Goal: Task Accomplishment & Management: Manage account settings

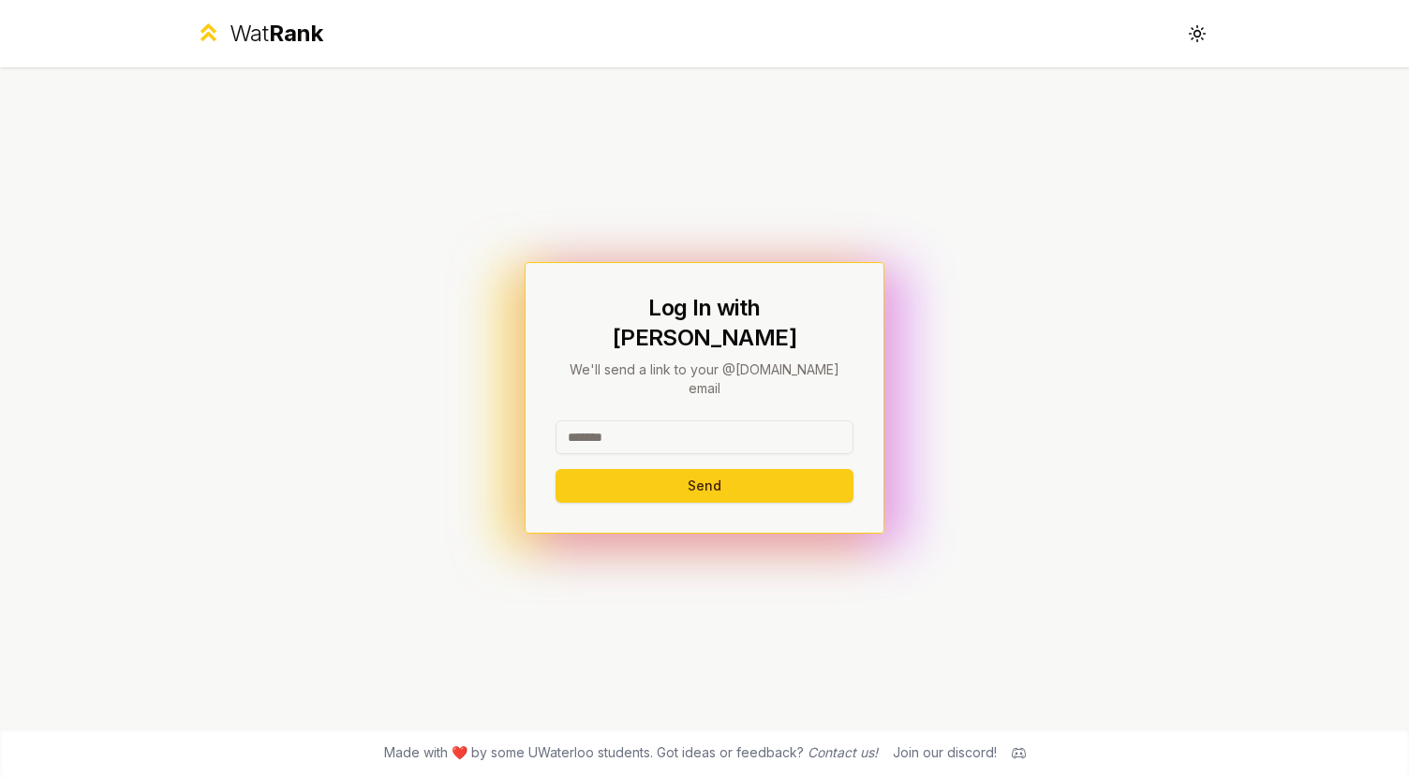
click at [601, 421] on input at bounding box center [704, 438] width 298 height 34
click at [675, 472] on button "Send" at bounding box center [704, 486] width 298 height 34
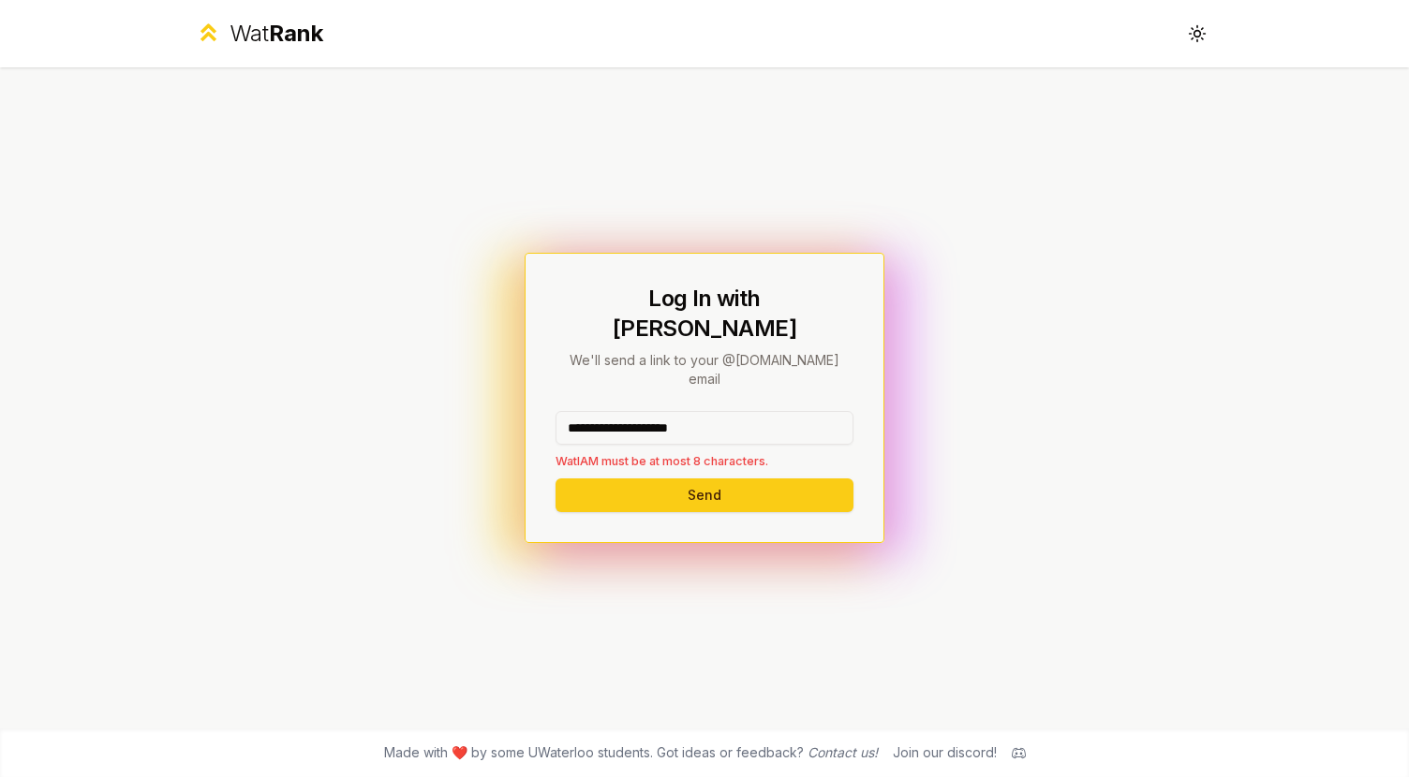
drag, startPoint x: 761, startPoint y: 413, endPoint x: 633, endPoint y: 407, distance: 128.4
click at [633, 411] on input "**********" at bounding box center [704, 428] width 298 height 34
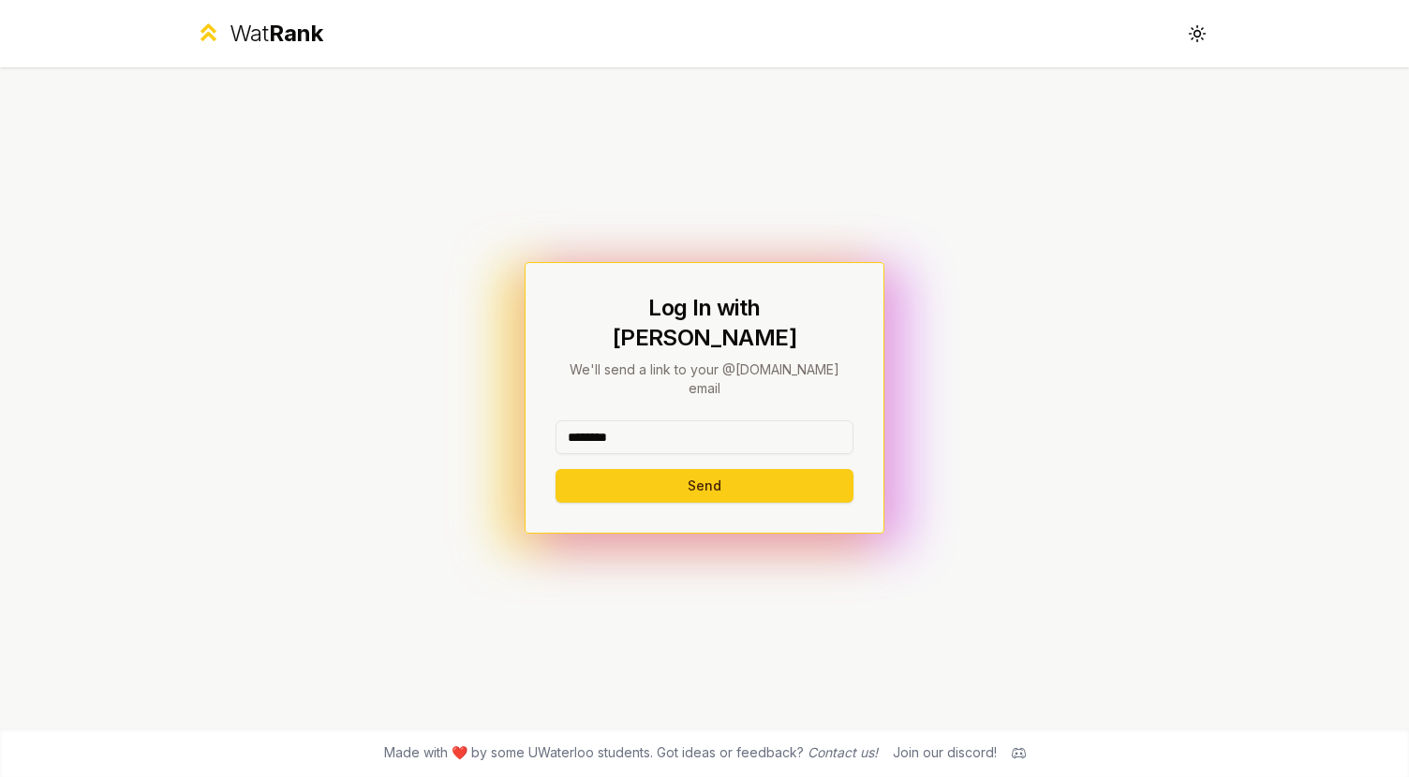
type input "********"
click at [555, 469] on button "Send" at bounding box center [704, 486] width 298 height 34
click at [641, 421] on input at bounding box center [704, 438] width 298 height 34
drag, startPoint x: 753, startPoint y: 419, endPoint x: 625, endPoint y: 412, distance: 128.5
click at [625, 421] on input "**********" at bounding box center [704, 438] width 298 height 34
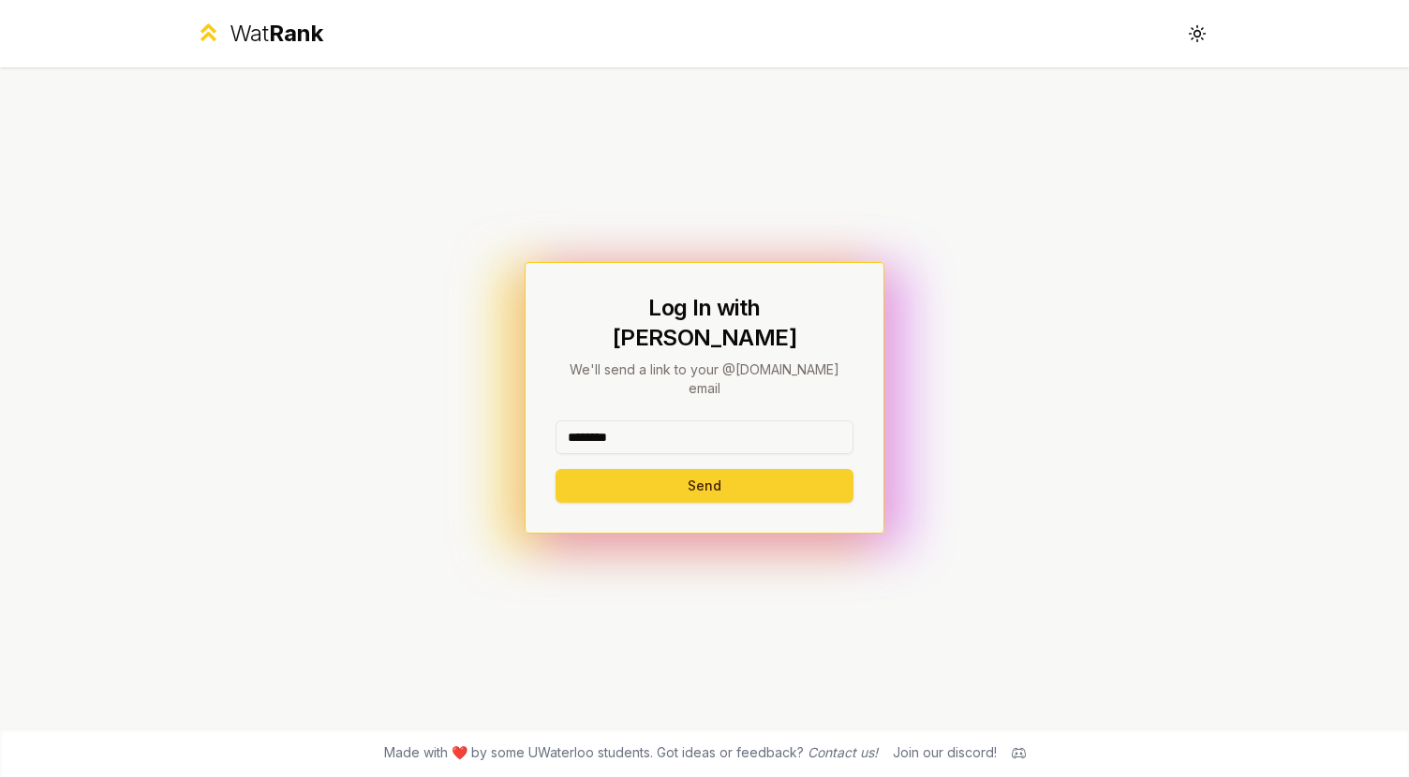
type input "********"
click at [572, 473] on button "Send" at bounding box center [704, 486] width 298 height 34
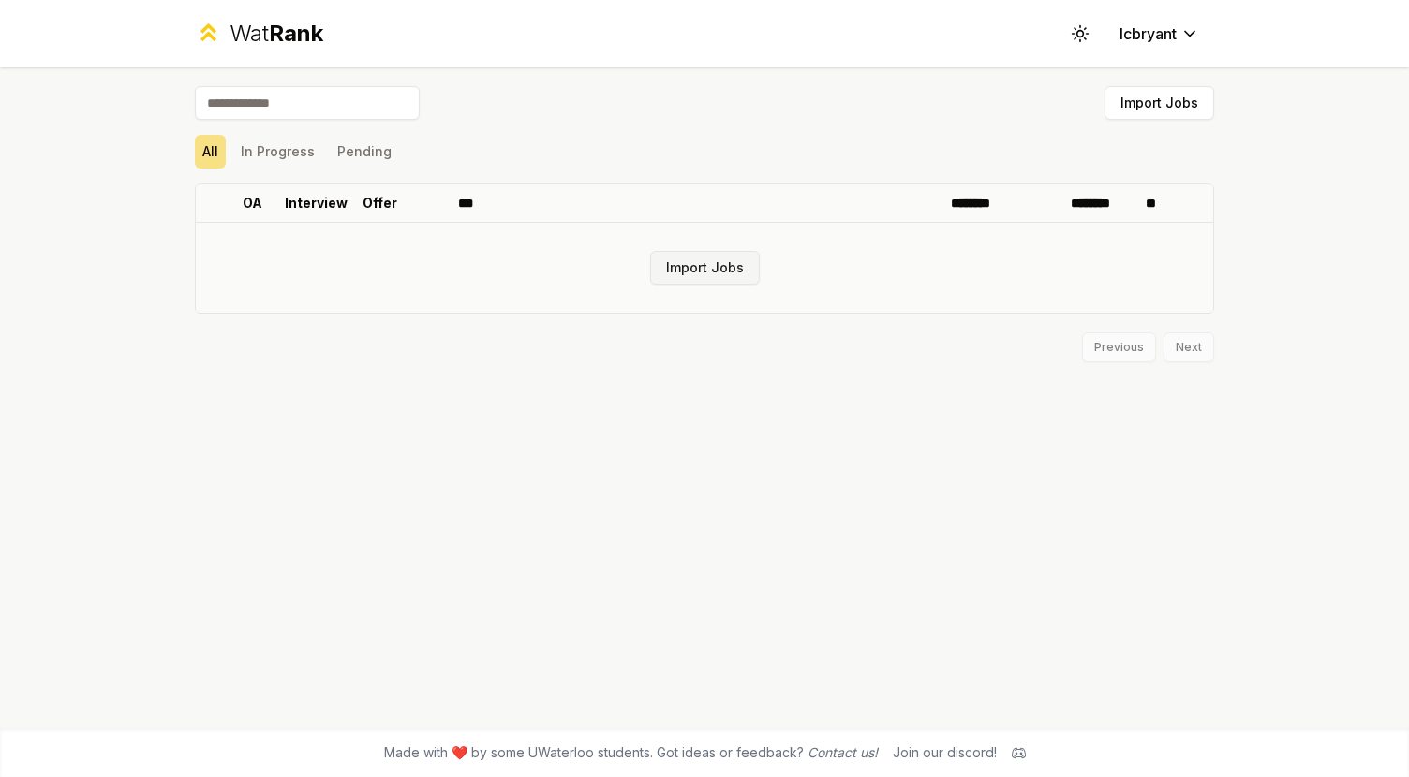
click at [694, 273] on button "Import Jobs" at bounding box center [705, 268] width 110 height 34
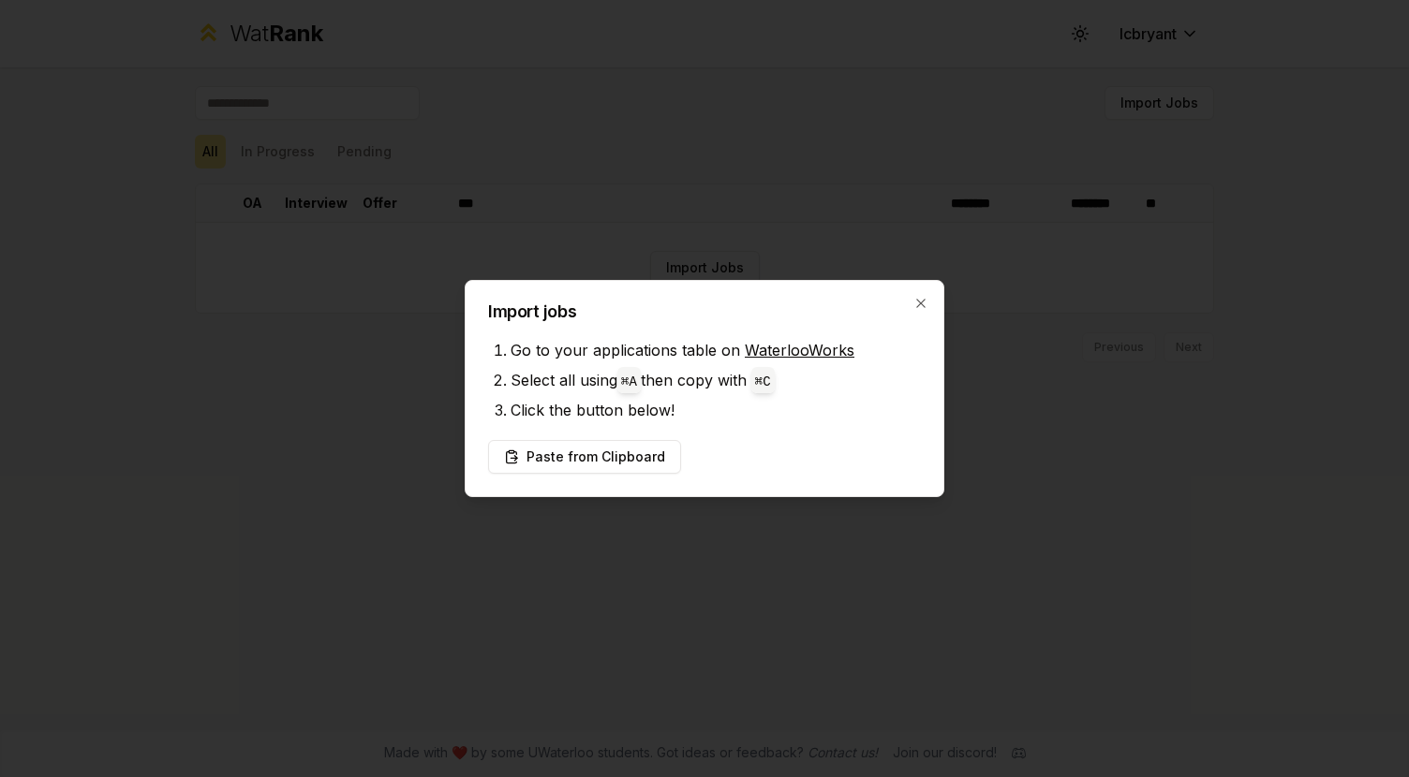
click at [683, 245] on div at bounding box center [704, 388] width 1409 height 777
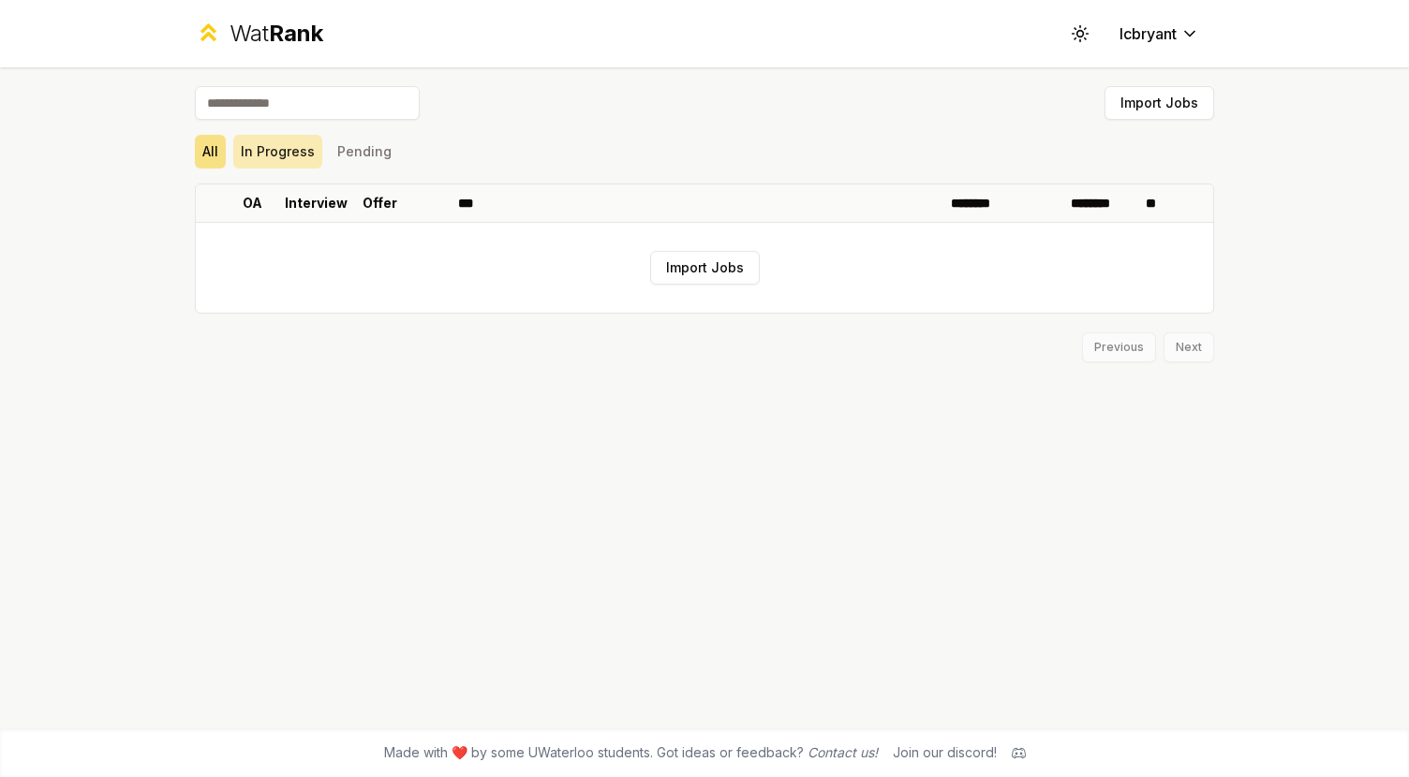
click at [281, 155] on button "In Progress" at bounding box center [277, 152] width 89 height 34
click at [350, 151] on button "Pending" at bounding box center [364, 152] width 69 height 34
click at [291, 143] on button "In Progress" at bounding box center [277, 152] width 89 height 34
click at [291, 22] on span "Rank" at bounding box center [296, 33] width 54 height 27
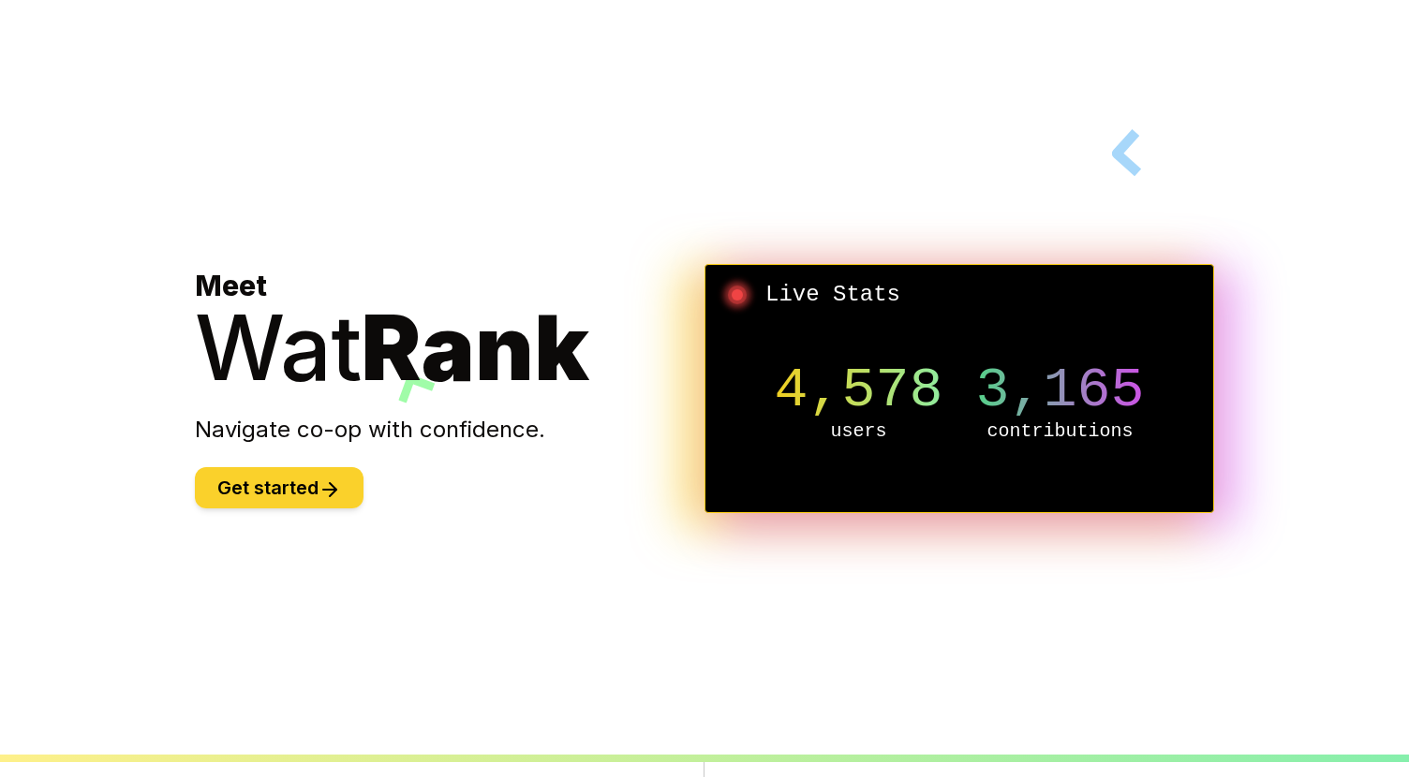
click at [322, 490] on icon at bounding box center [329, 490] width 22 height 22
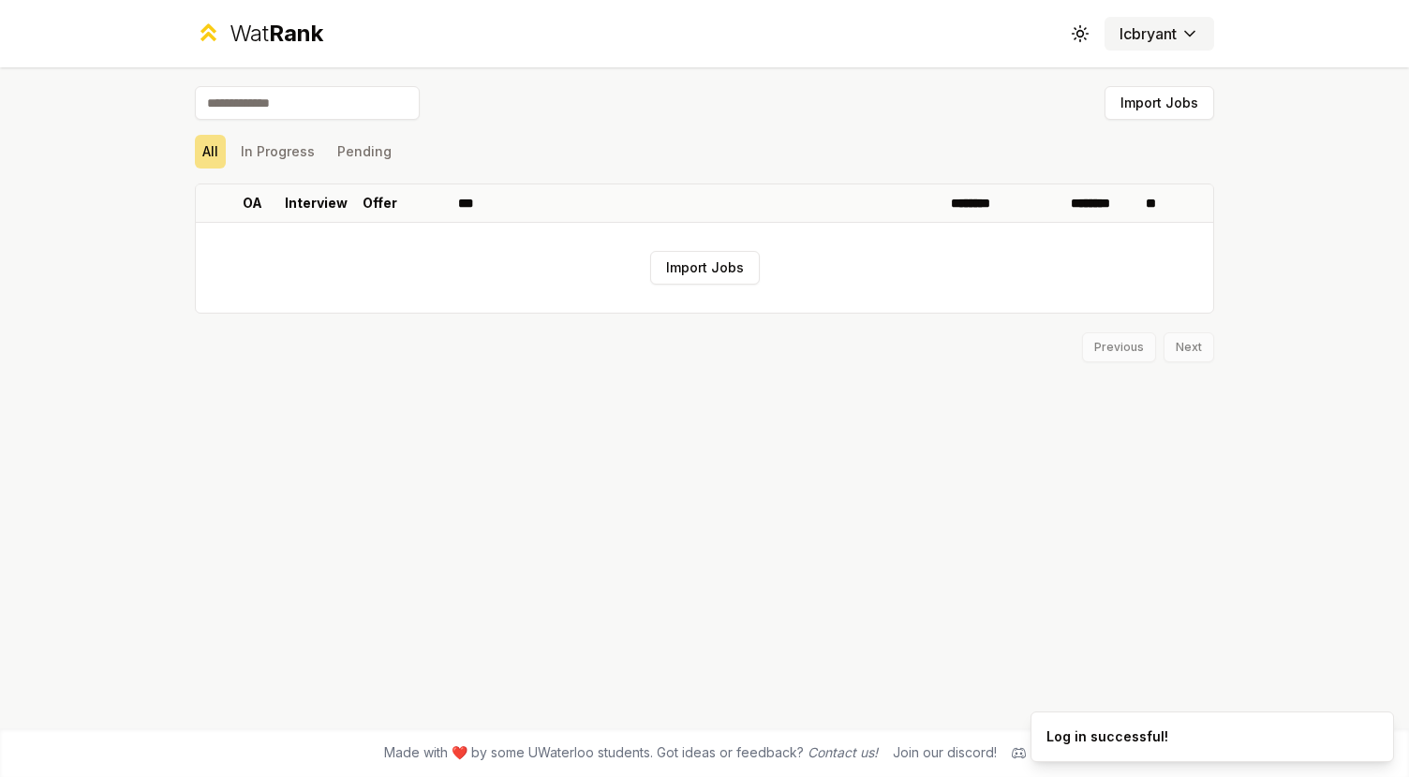
click at [1159, 38] on html "Wat Rank Toggle theme lcbryant Import Jobs All In Progress Pending OA Interview…" at bounding box center [704, 388] width 1409 height 777
click at [1087, 35] on html "Wat Rank Toggle theme lcbryant Import Jobs All In Progress Pending OA Interview…" at bounding box center [704, 388] width 1409 height 777
click at [1077, 34] on circle at bounding box center [1080, 34] width 6 height 6
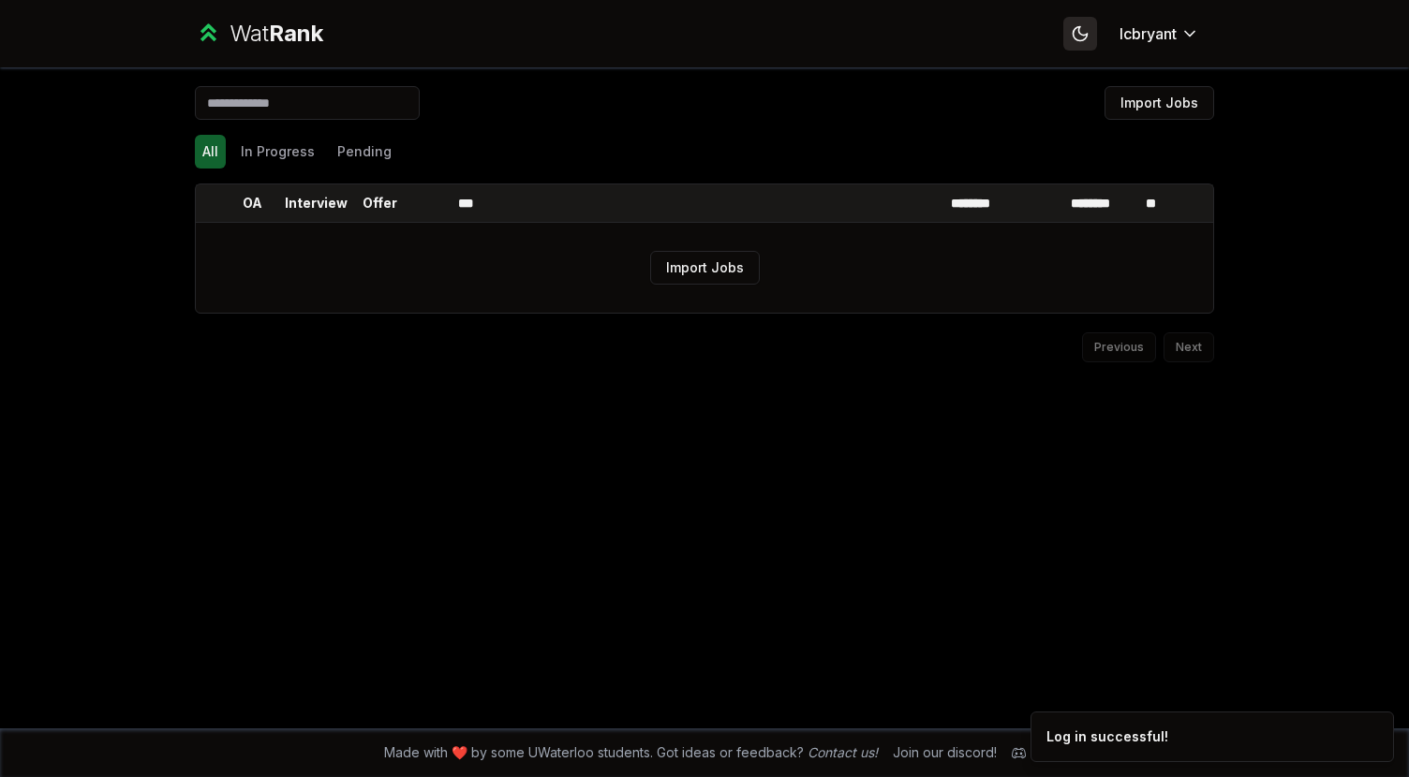
click at [1075, 34] on icon at bounding box center [1080, 33] width 18 height 18
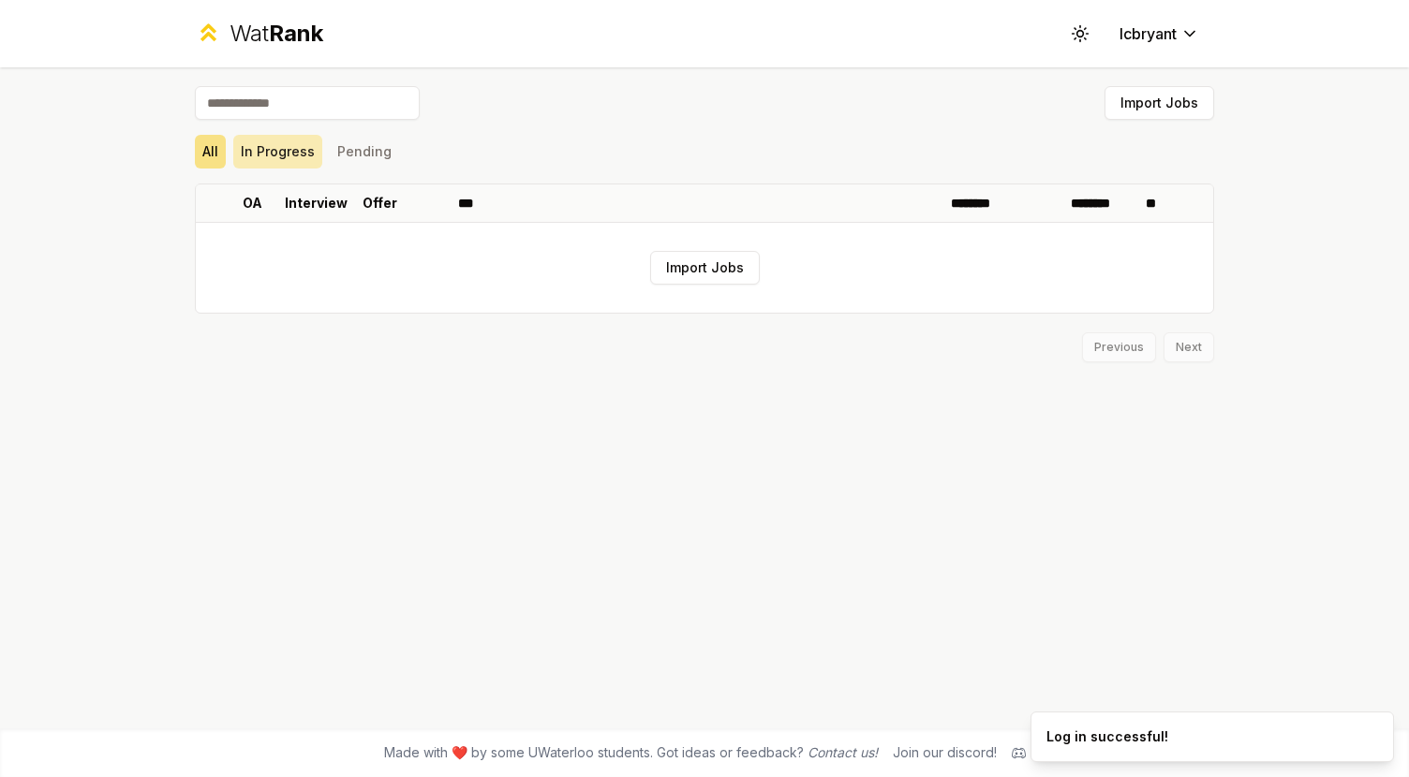
click at [265, 135] on button "In Progress" at bounding box center [277, 152] width 89 height 34
click at [359, 138] on button "Pending" at bounding box center [364, 152] width 69 height 34
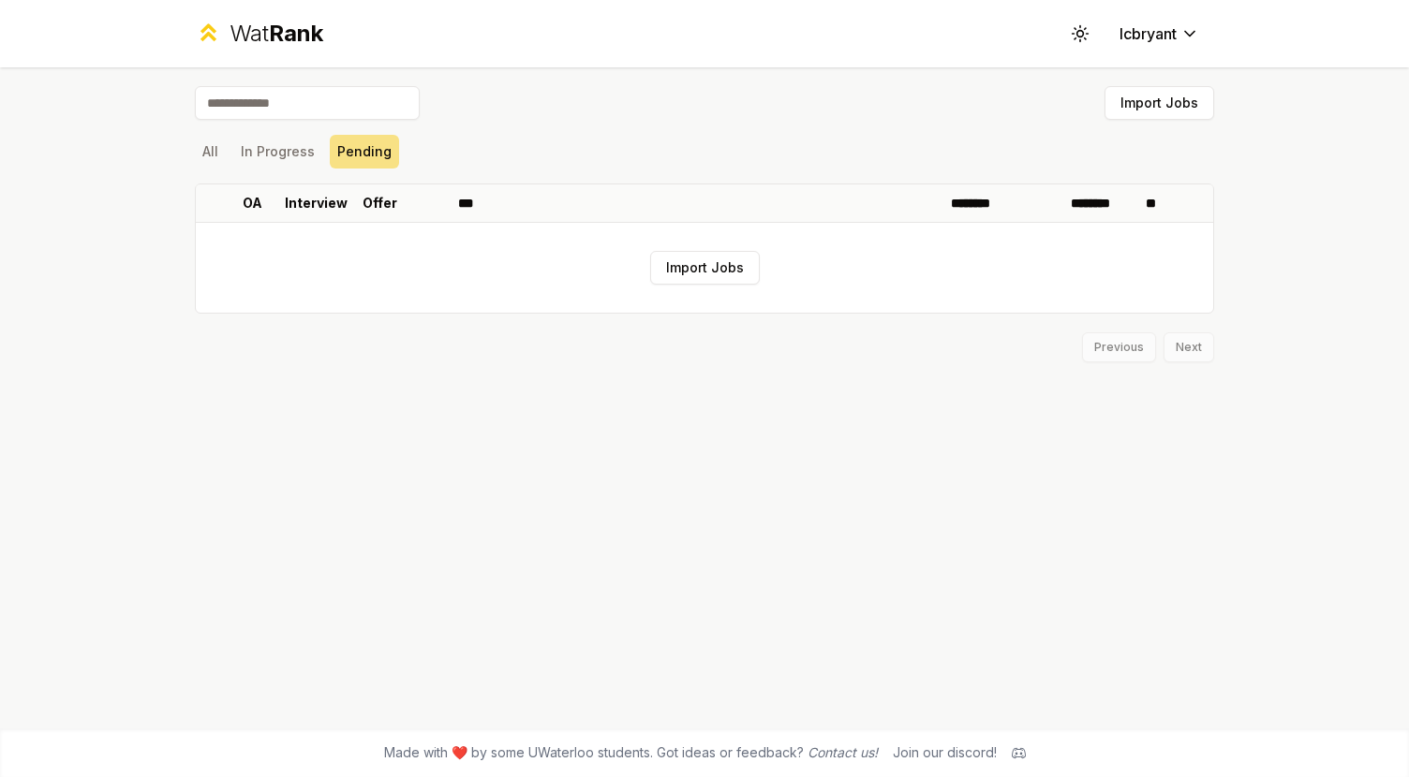
click at [310, 33] on span "Rank" at bounding box center [296, 33] width 54 height 27
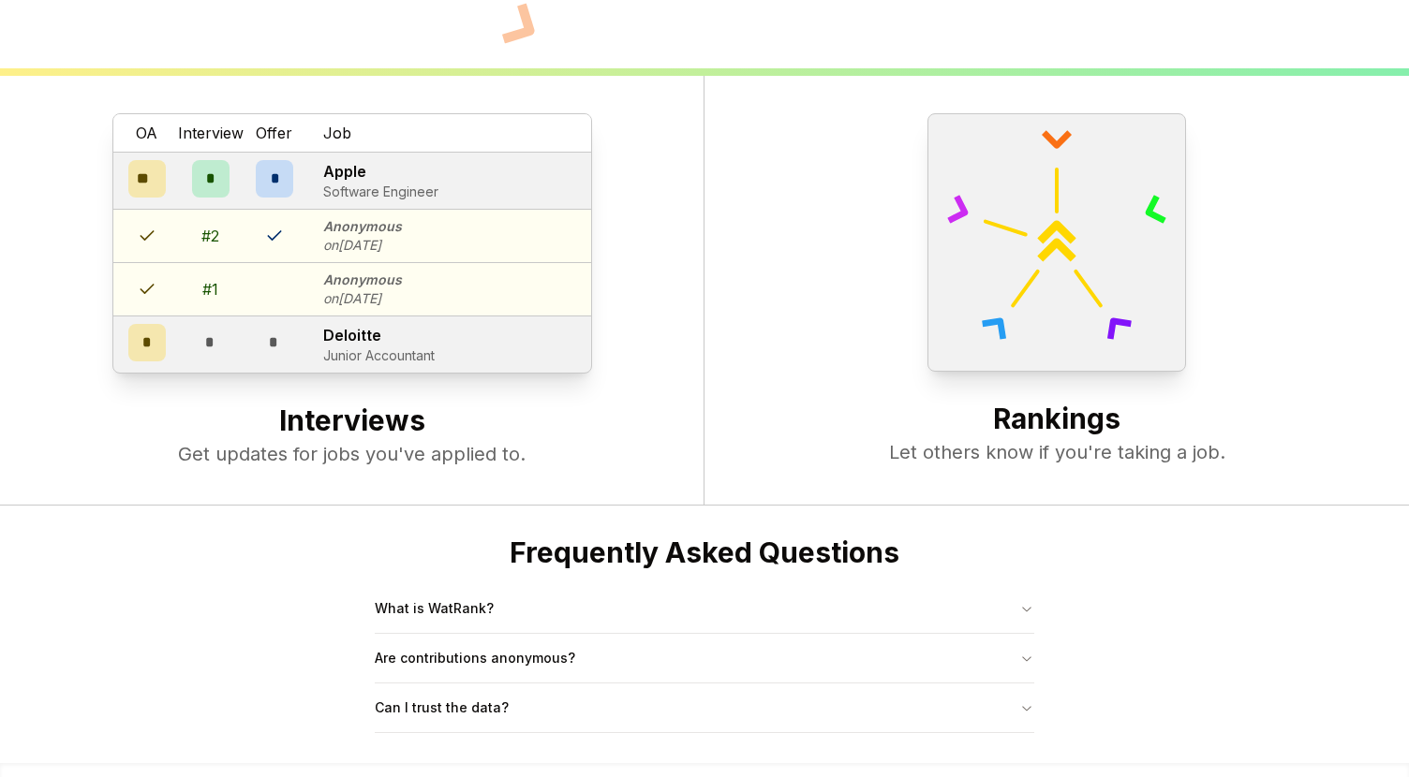
scroll to position [721, 0]
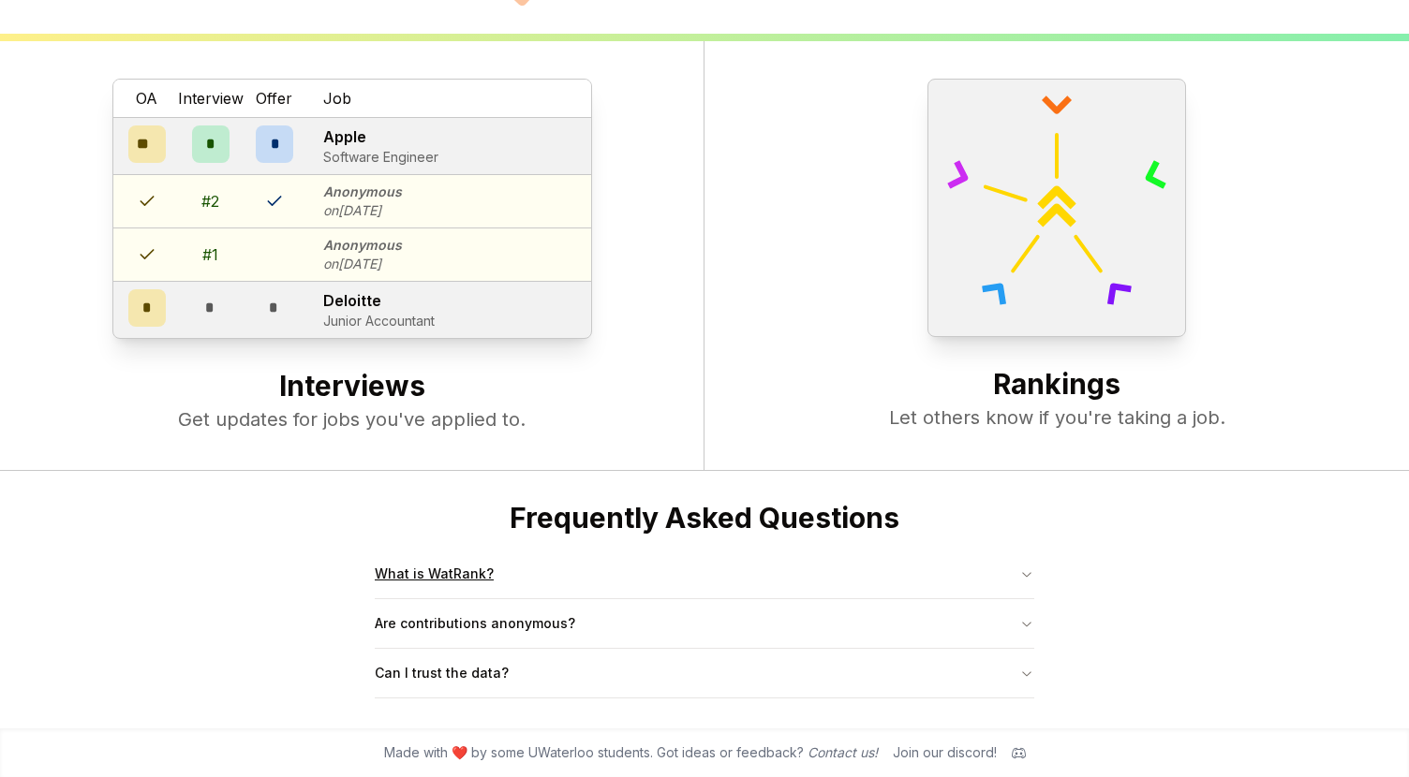
click at [407, 583] on button "What is WatRank?" at bounding box center [704, 574] width 659 height 49
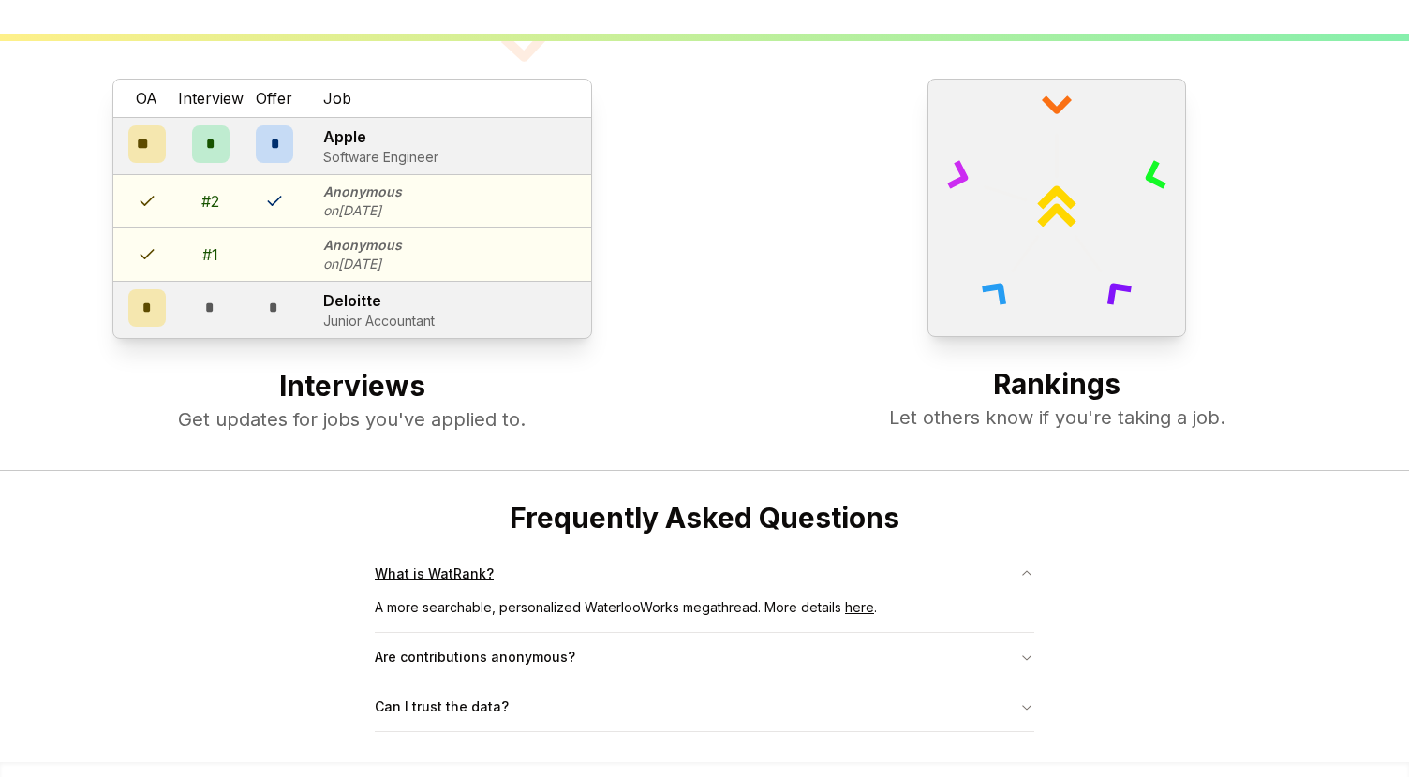
click at [407, 580] on button "What is WatRank?" at bounding box center [704, 574] width 659 height 49
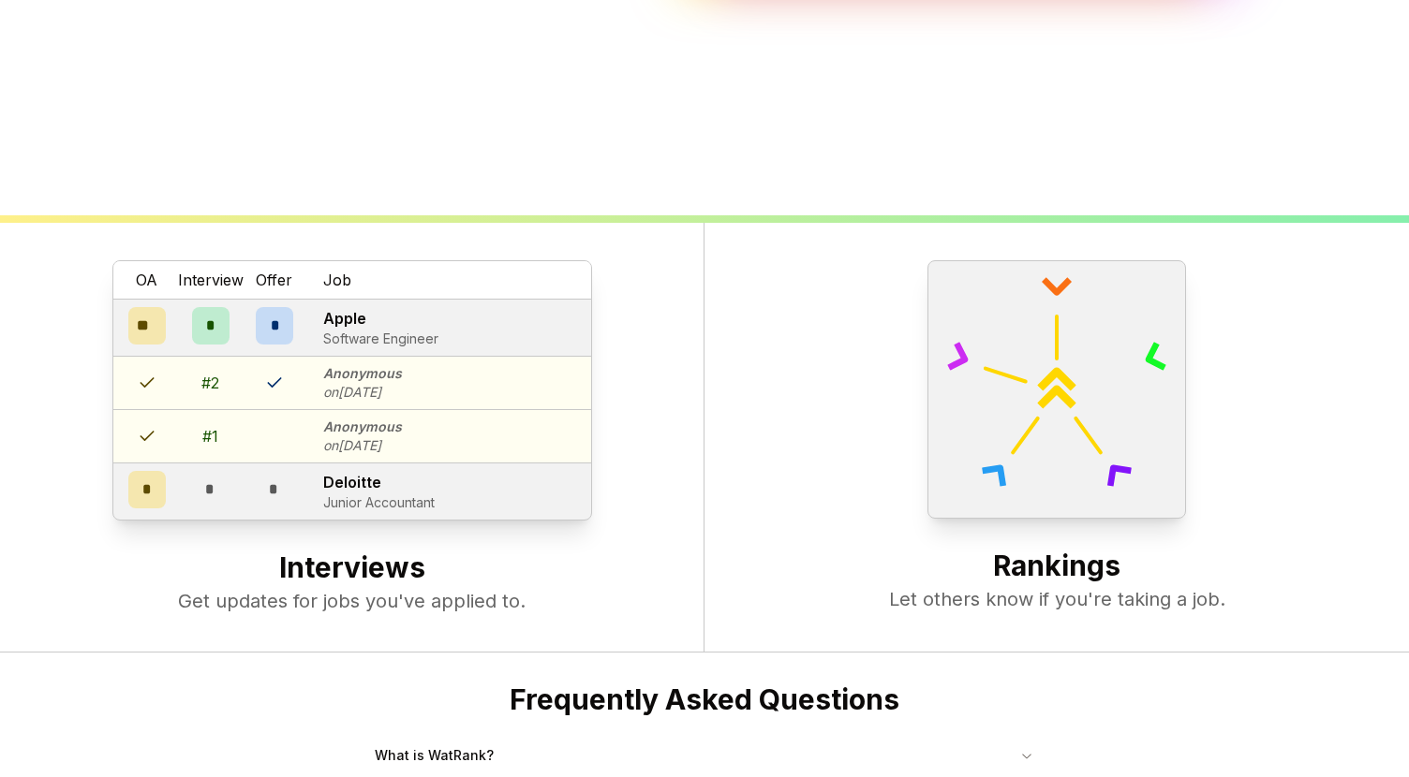
scroll to position [366, 0]
